Goal: Find specific page/section: Find specific page/section

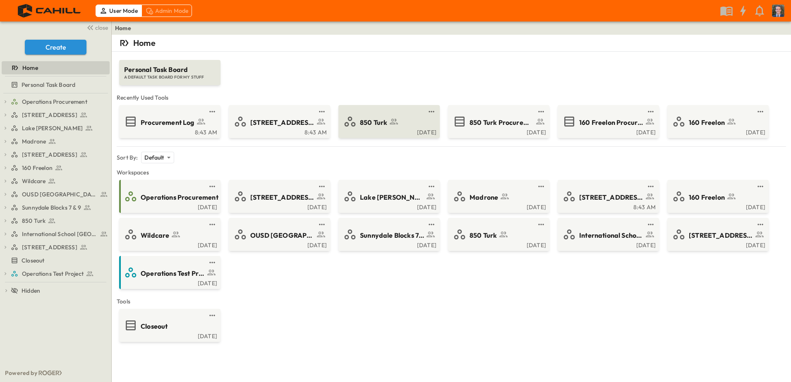
click at [396, 123] on icon at bounding box center [394, 122] width 10 height 10
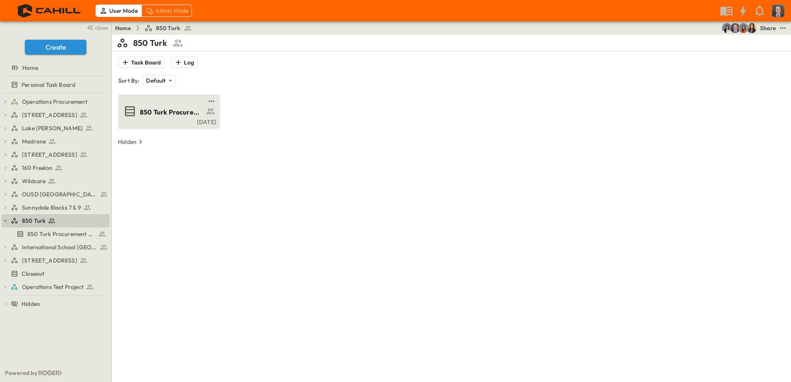
click at [149, 108] on span "850 Turk Procurement Log" at bounding box center [172, 113] width 64 height 10
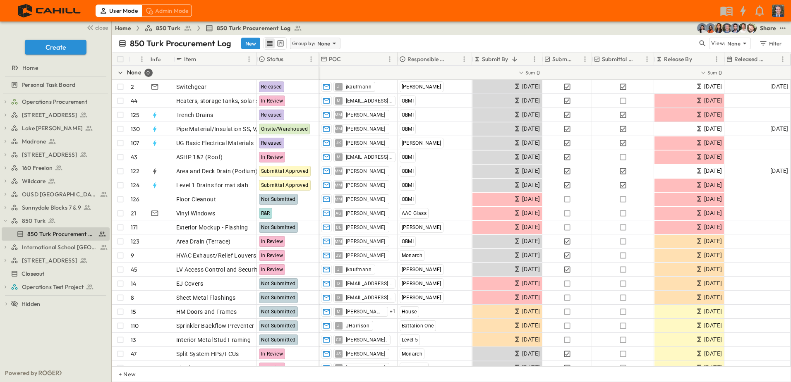
click at [307, 42] on p "Group by:" at bounding box center [304, 43] width 24 height 8
click at [311, 81] on p "Responsible Contractor" at bounding box center [314, 83] width 47 height 17
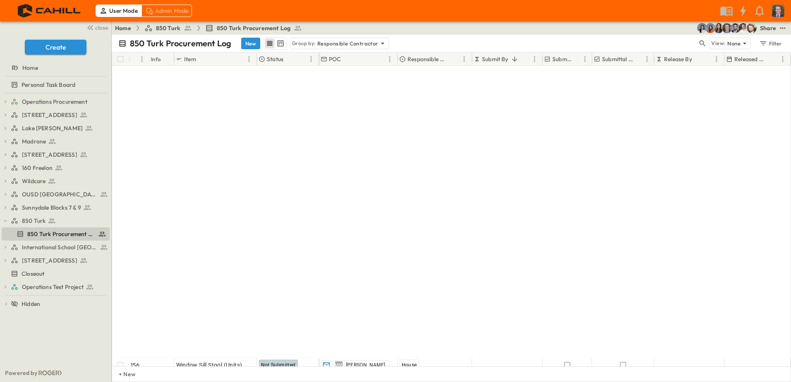
scroll to position [1406, 0]
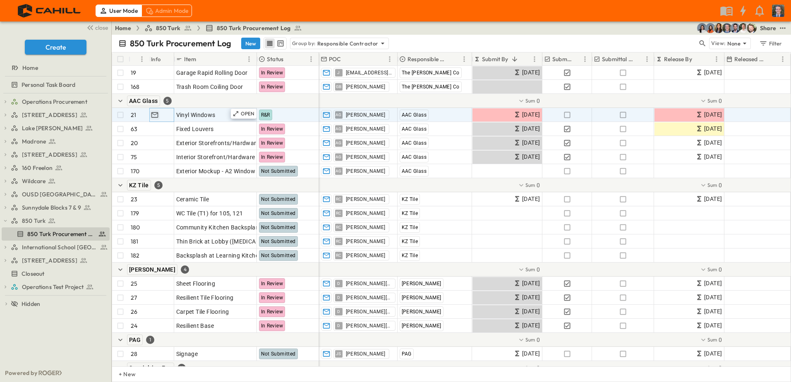
click at [155, 116] on icon "button" at bounding box center [155, 115] width 8 height 8
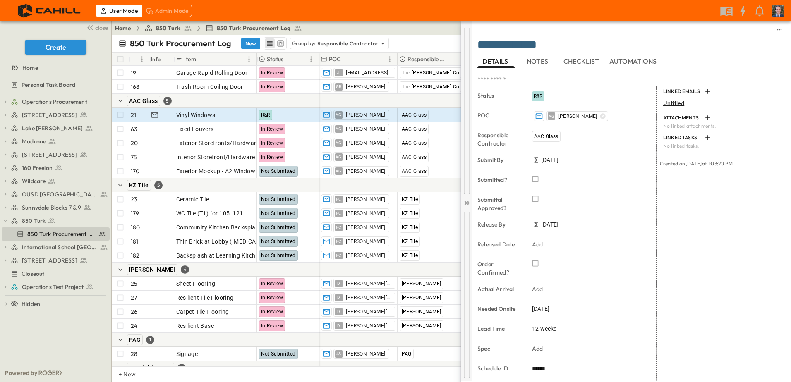
click at [466, 201] on icon at bounding box center [466, 203] width 8 height 8
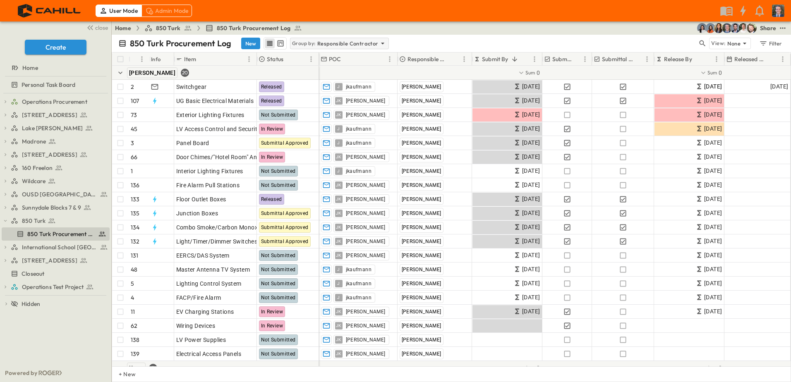
click at [354, 44] on p "Responsible Contractor" at bounding box center [347, 43] width 61 height 8
click at [344, 69] on div "Status" at bounding box center [337, 67] width 96 height 12
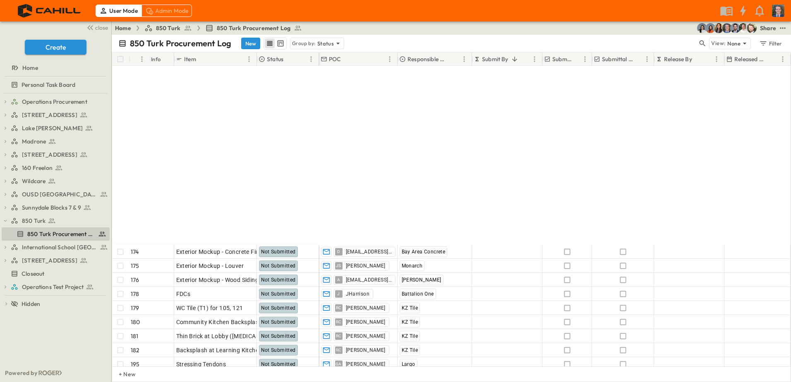
scroll to position [1402, 0]
